Goal: Task Accomplishment & Management: Manage account settings

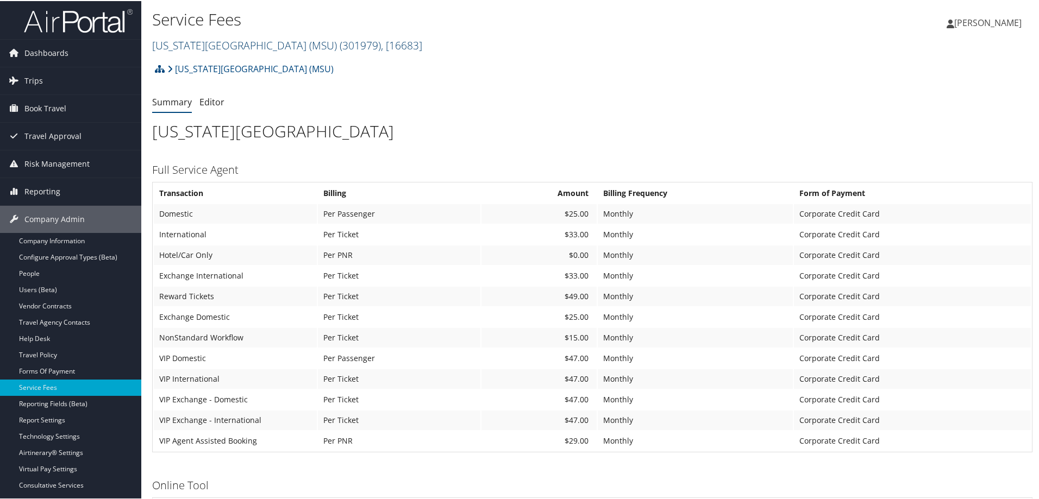
click at [340, 46] on span "( 301979 )" at bounding box center [360, 44] width 41 height 15
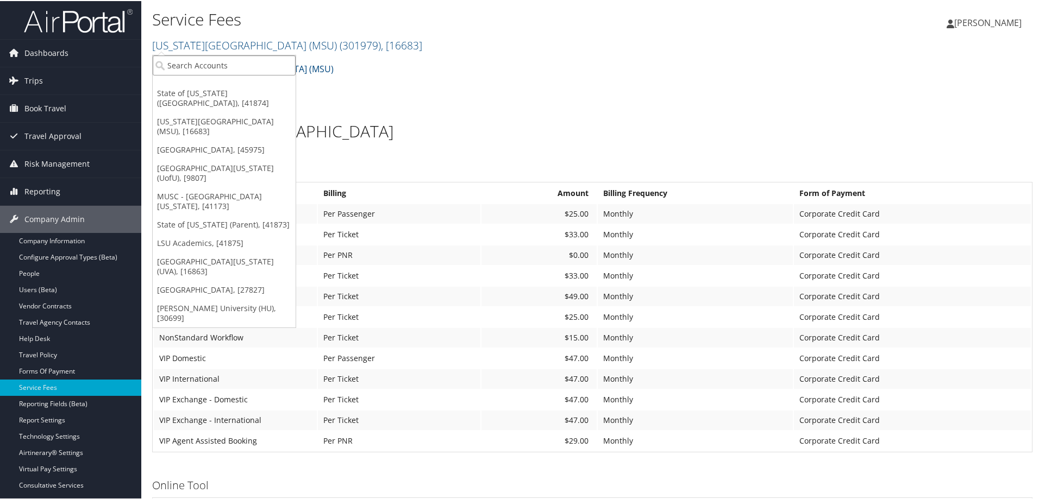
drag, startPoint x: 285, startPoint y: 58, endPoint x: 278, endPoint y: 65, distance: 9.2
click at [280, 64] on input "search" at bounding box center [224, 64] width 143 height 20
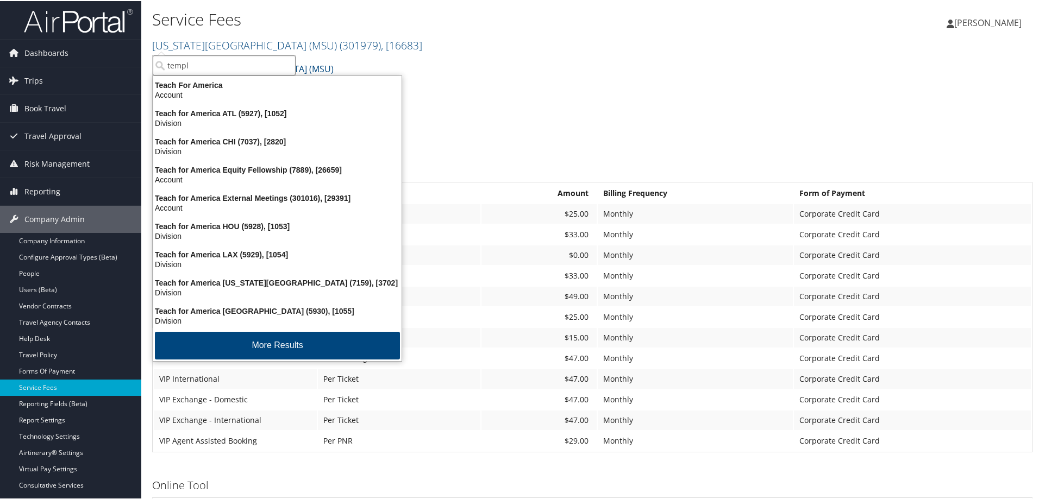
type input "temple"
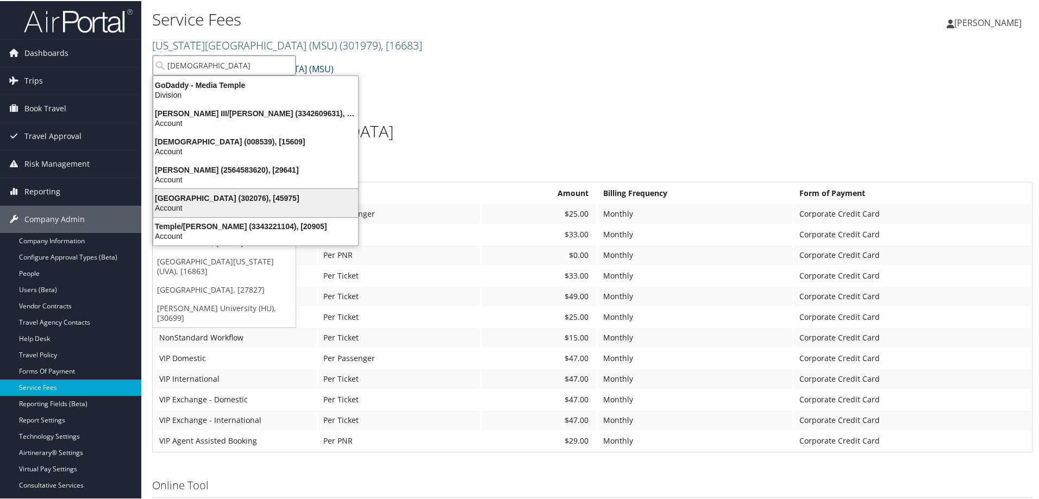
click at [258, 199] on div "Temple University (302076), [45975]" at bounding box center [256, 197] width 218 height 10
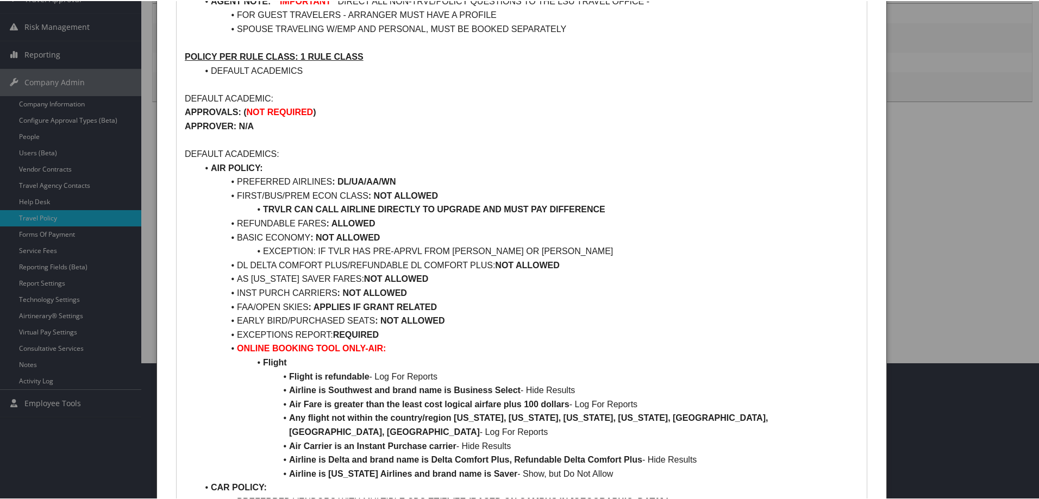
scroll to position [163, 0]
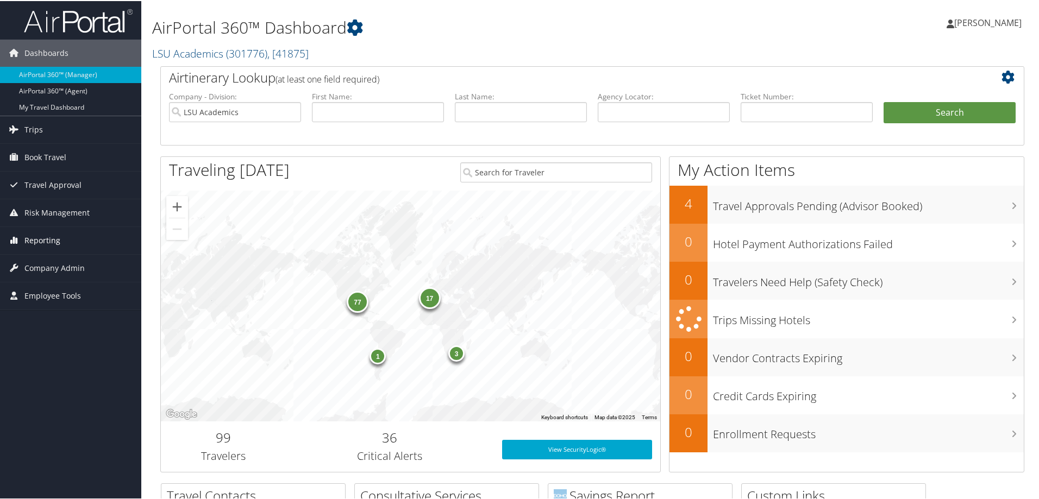
click at [60, 240] on link "Reporting" at bounding box center [70, 239] width 141 height 27
click at [38, 346] on span "Company Admin" at bounding box center [54, 348] width 60 height 27
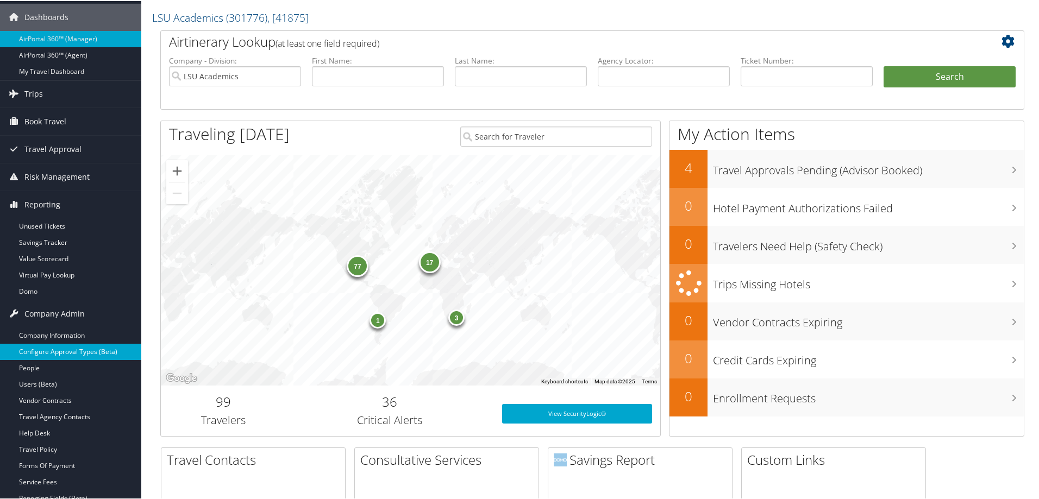
scroll to position [109, 0]
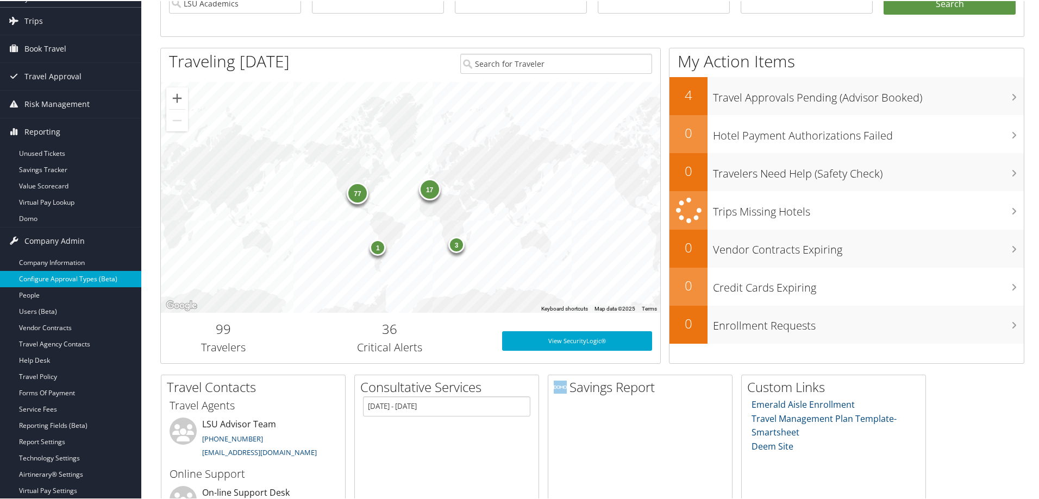
click at [37, 379] on link "Travel Policy" at bounding box center [70, 376] width 141 height 16
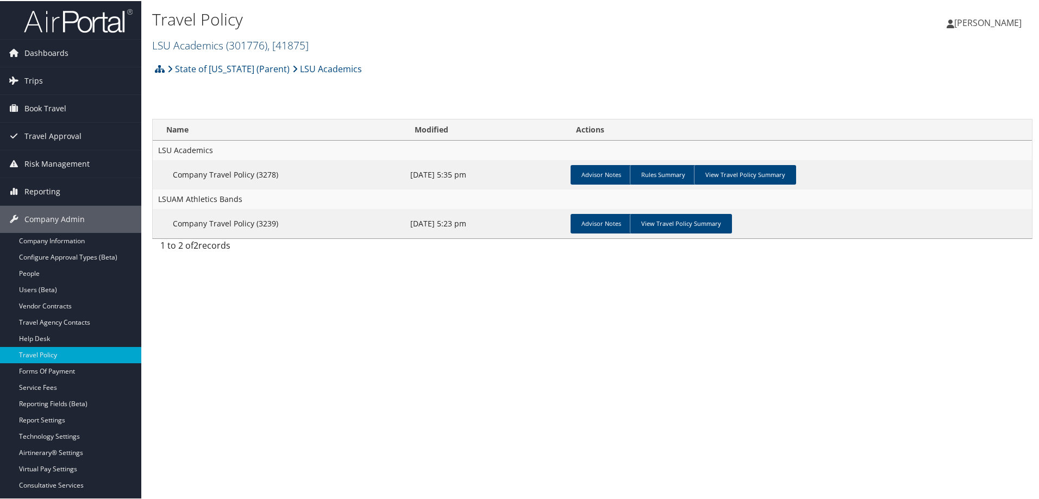
click at [296, 46] on span ", [ 41875 ]" at bounding box center [287, 44] width 41 height 15
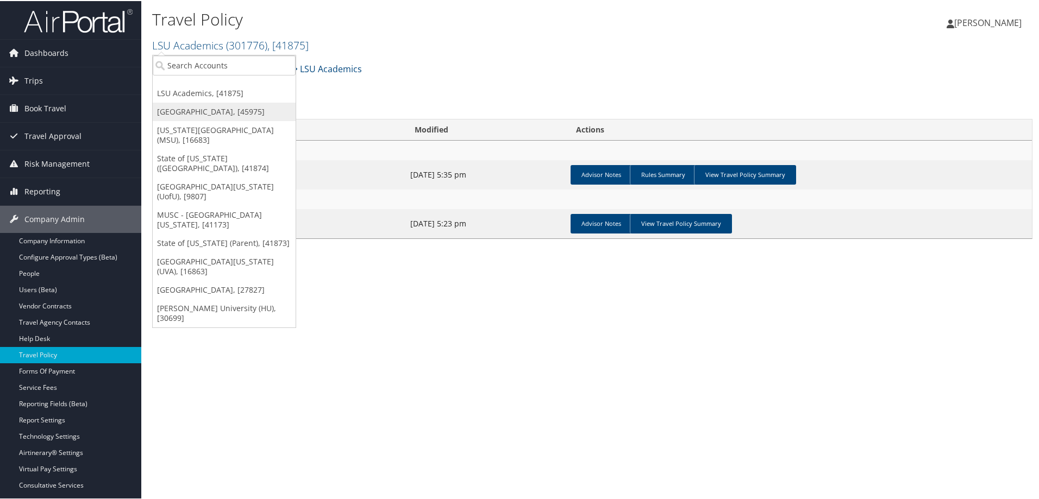
click at [167, 110] on link "[GEOGRAPHIC_DATA], [45975]" at bounding box center [224, 111] width 143 height 18
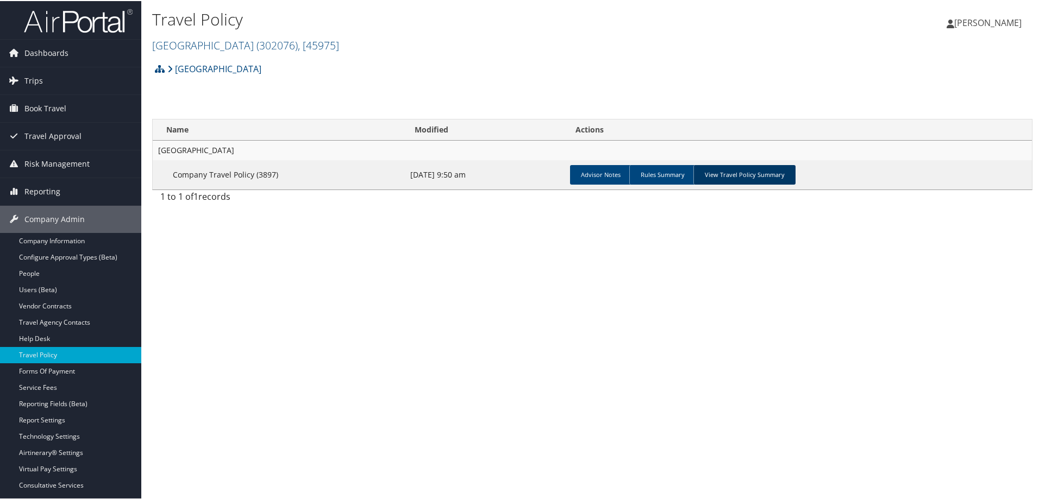
click at [767, 171] on link "View Travel Policy Summary" at bounding box center [744, 174] width 102 height 20
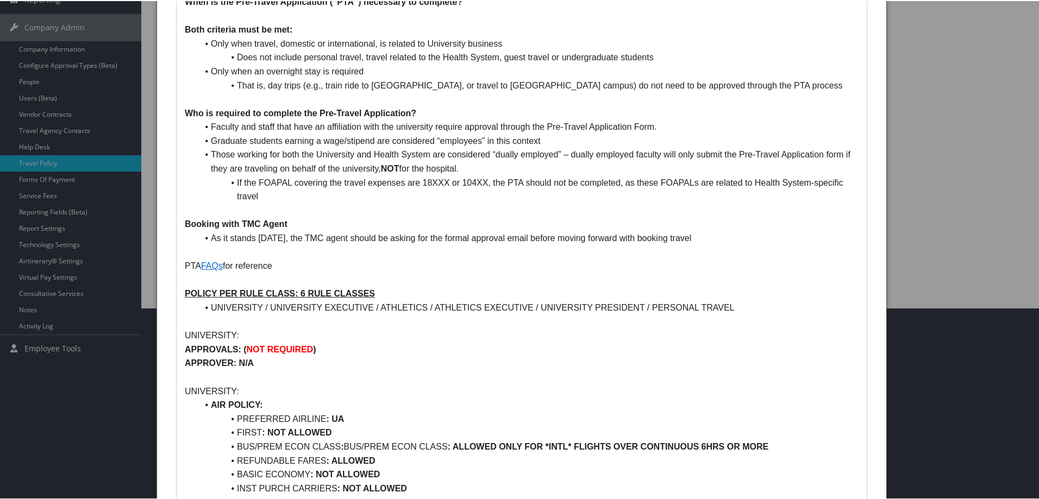
scroll to position [217, 0]
